Goal: Contribute content

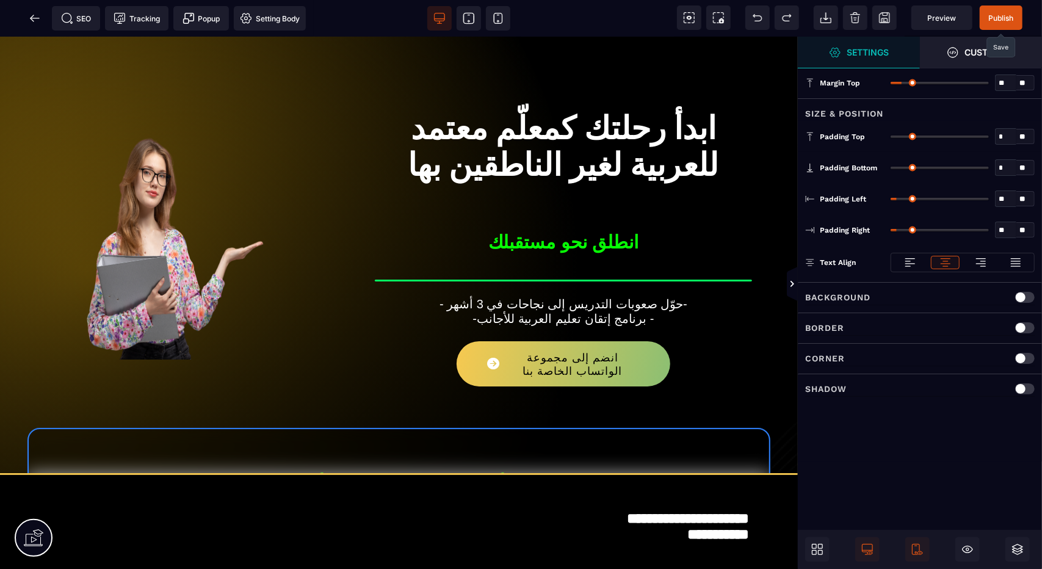
click at [986, 17] on span "Publish" at bounding box center [1001, 17] width 43 height 24
click at [37, 23] on div "SEO Tracking Popup Setting Body" at bounding box center [157, 18] width 308 height 24
click at [32, 22] on icon at bounding box center [35, 18] width 12 height 12
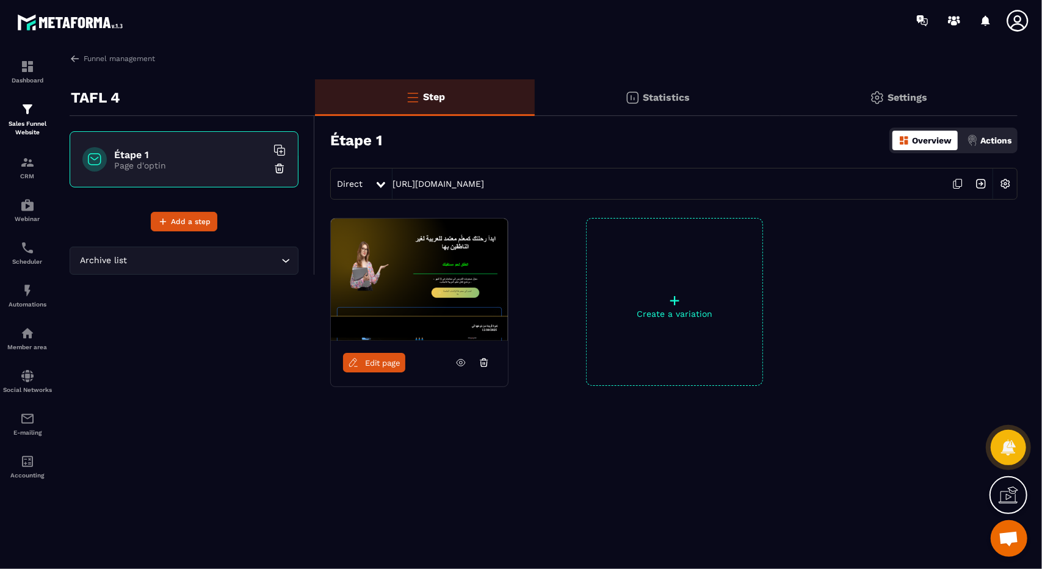
click at [957, 182] on icon at bounding box center [957, 183] width 23 height 23
click at [380, 362] on span "Edit page" at bounding box center [382, 362] width 35 height 9
